Goal: Information Seeking & Learning: Learn about a topic

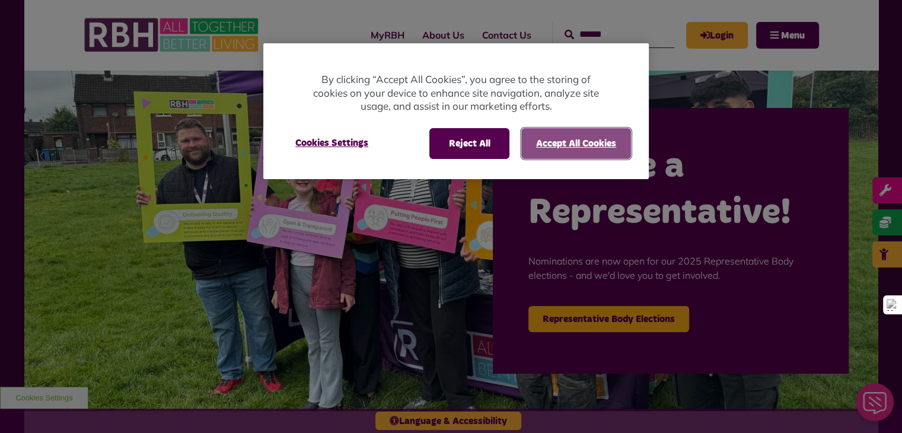
click at [579, 157] on button "Accept All Cookies" at bounding box center [576, 143] width 110 height 31
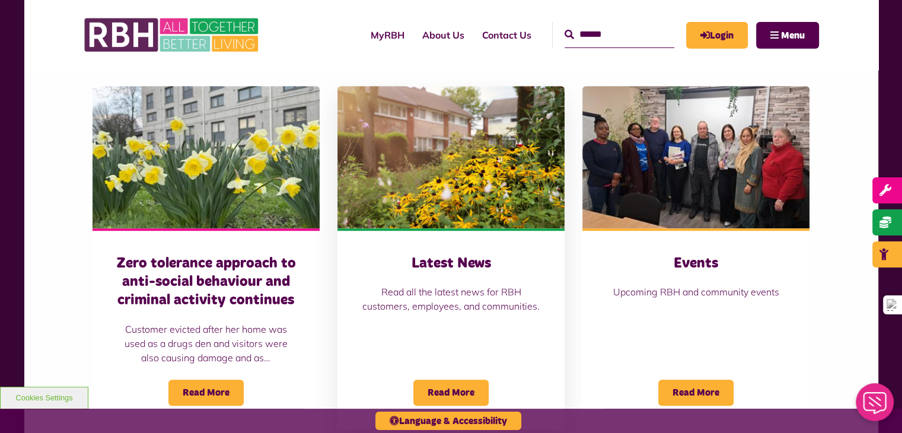
scroll to position [1184, 0]
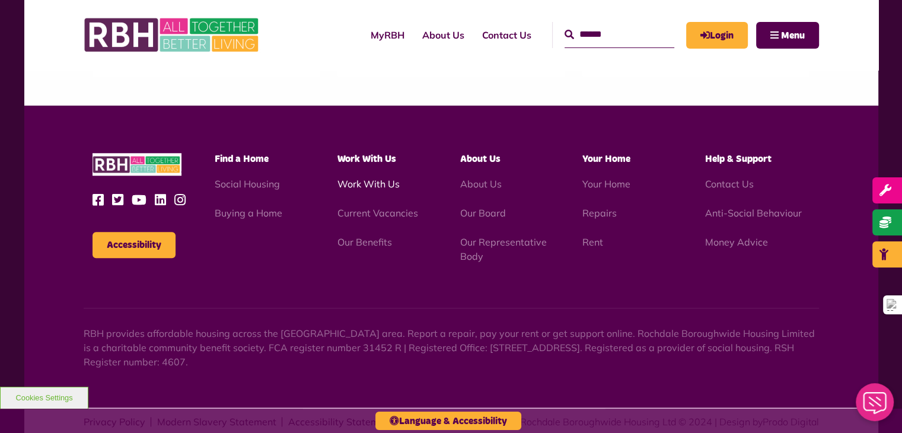
click at [375, 178] on link "Work With Us" at bounding box center [369, 184] width 62 height 12
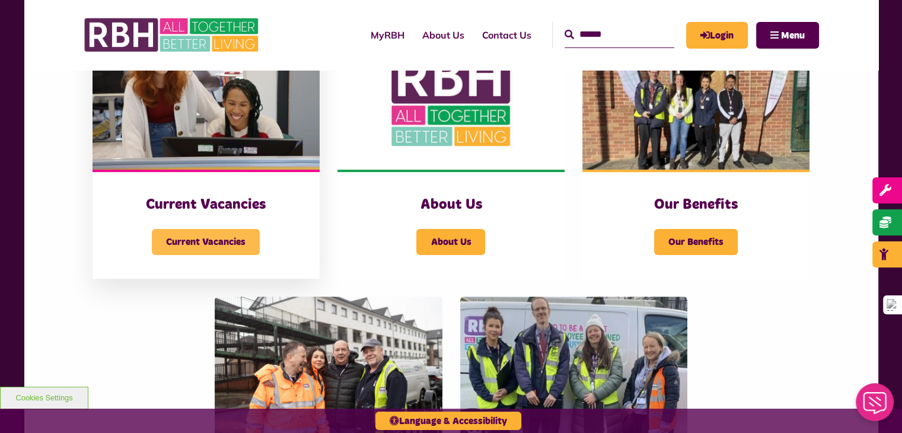
click at [180, 254] on span "Current Vacancies" at bounding box center [206, 242] width 108 height 26
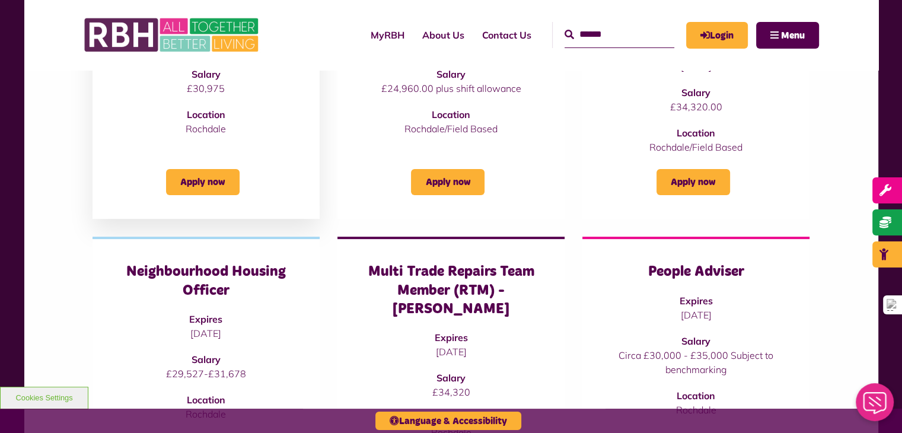
scroll to position [297, 0]
